Goal: Book appointment/travel/reservation

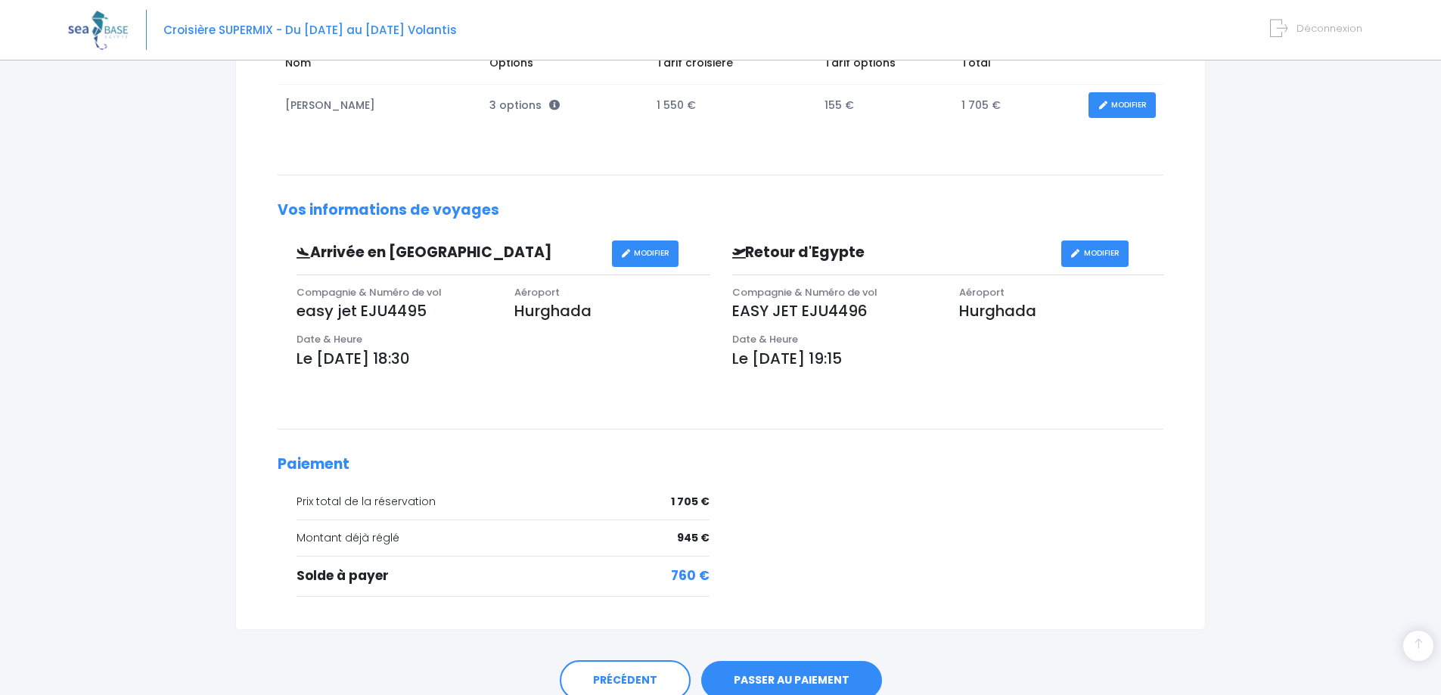
scroll to position [368, 0]
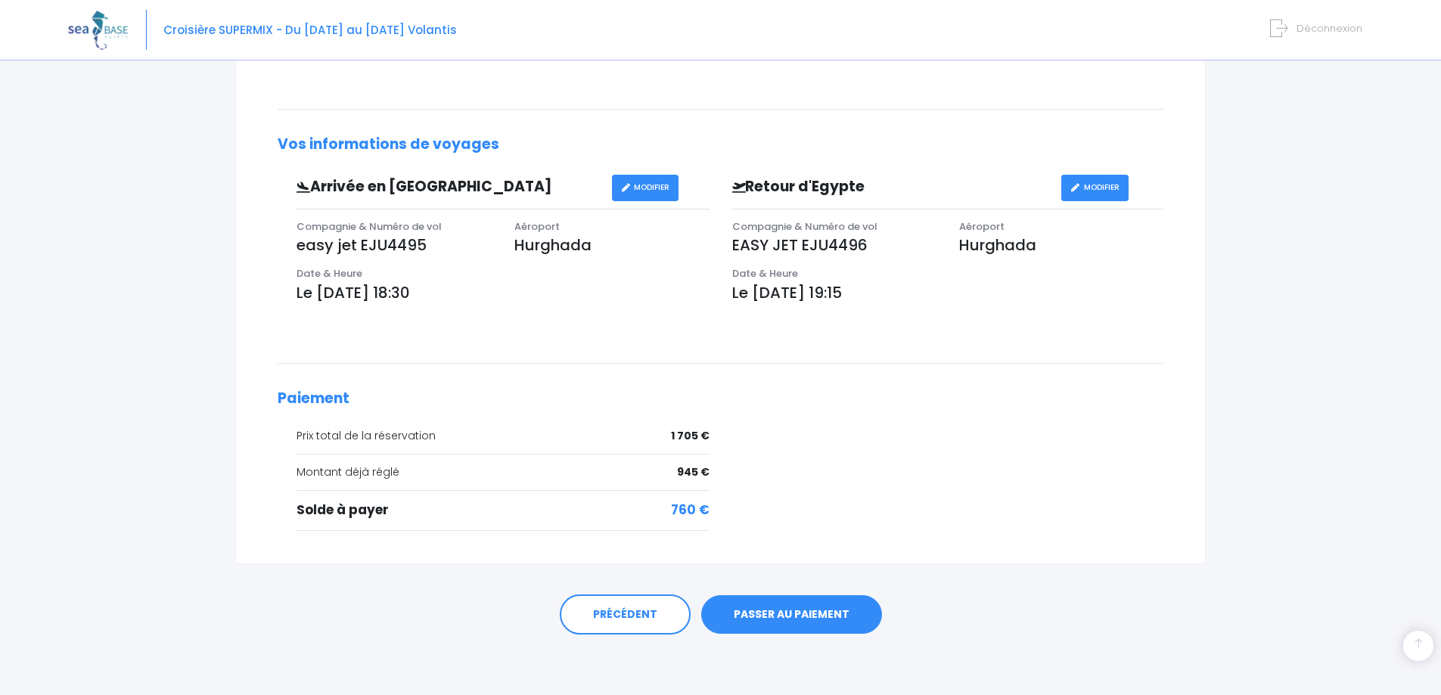
click at [791, 614] on link "PASSER AU PAIEMENT" at bounding box center [791, 614] width 181 height 39
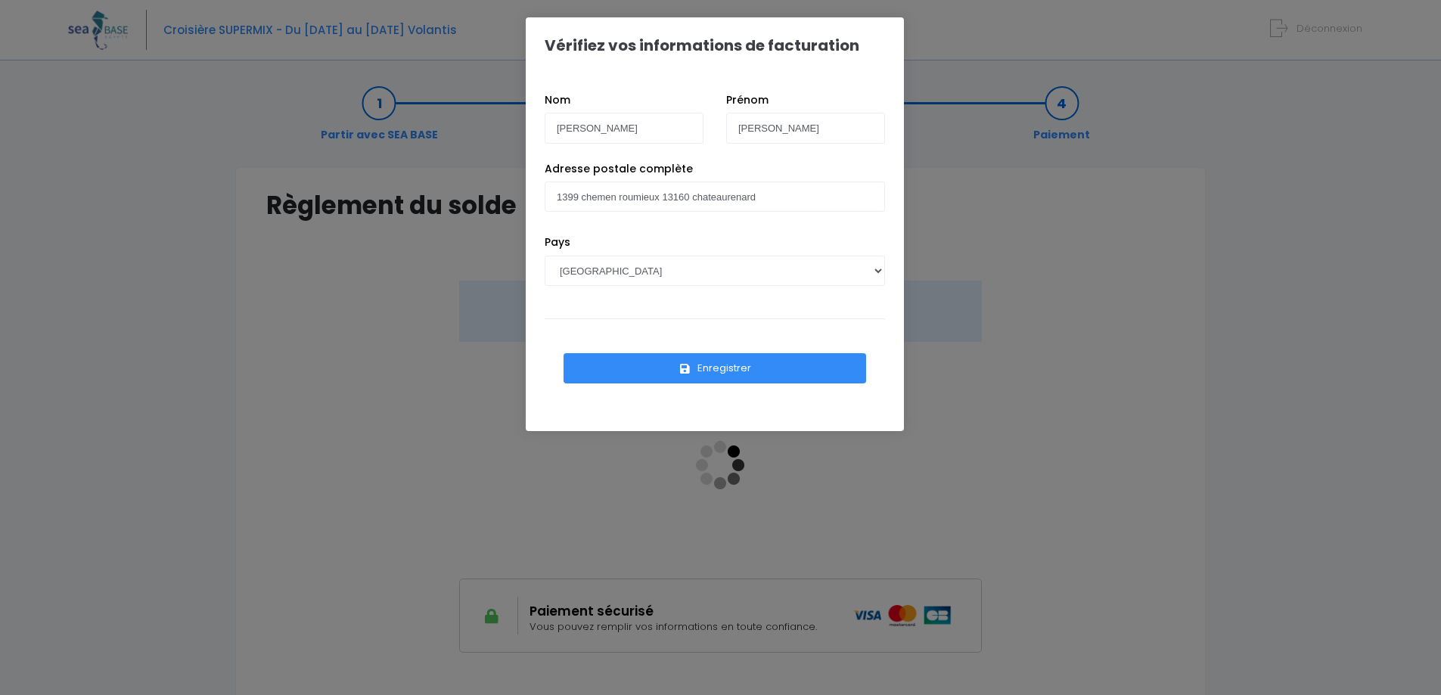
click at [715, 369] on button "Enregistrer" at bounding box center [715, 368] width 303 height 30
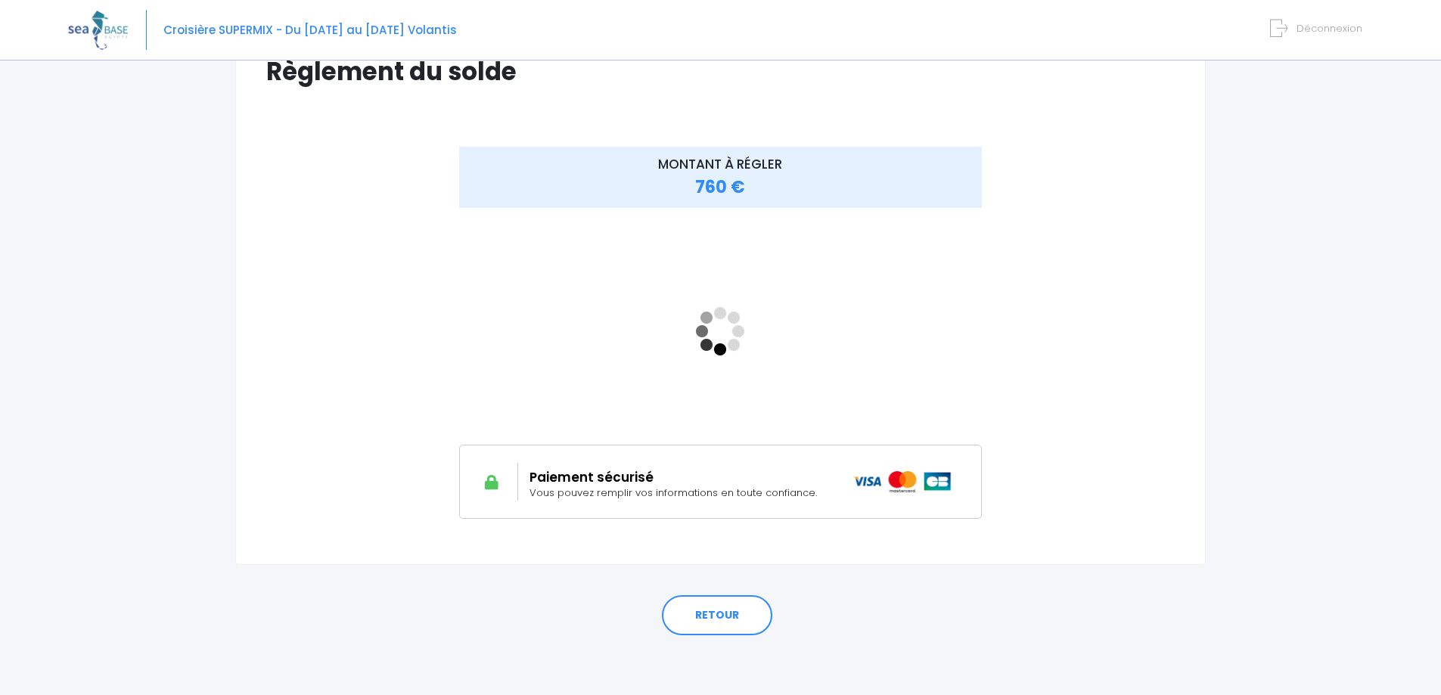
scroll to position [59, 0]
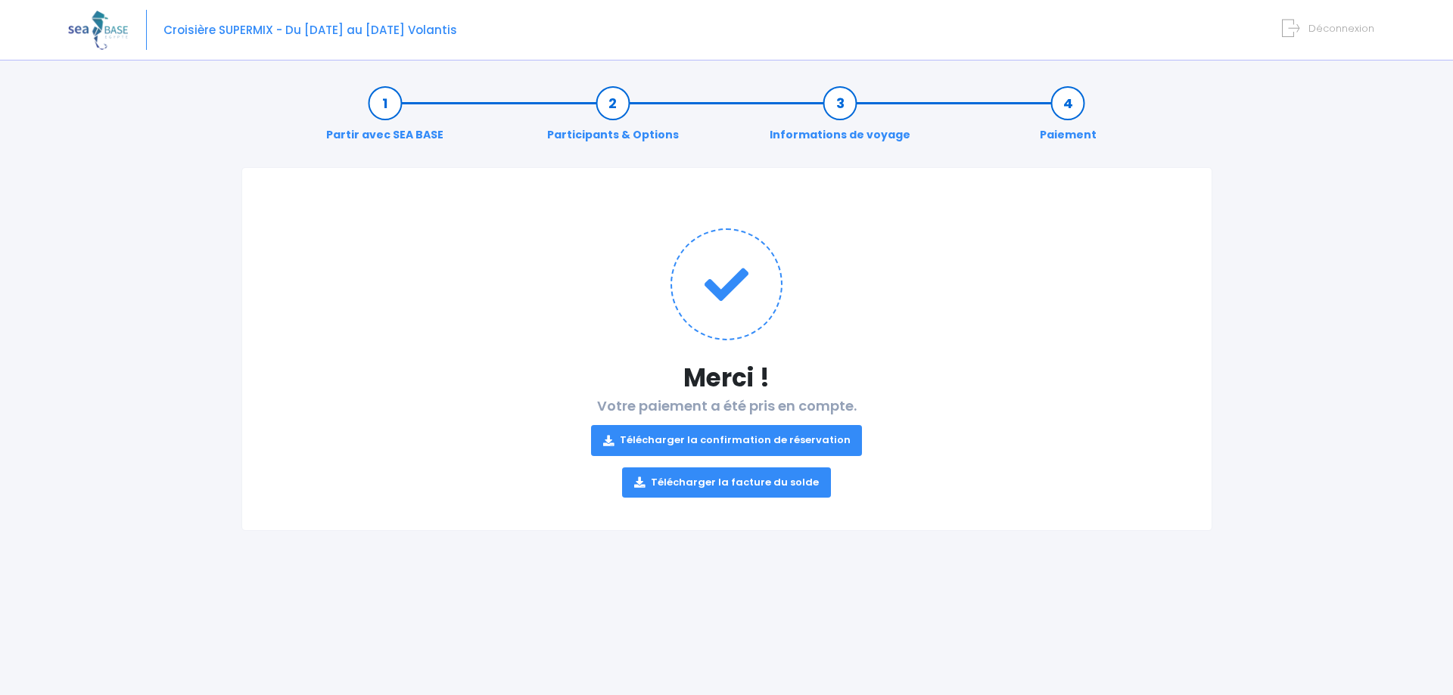
click at [716, 437] on link "Télécharger la confirmation de réservation" at bounding box center [727, 440] width 272 height 30
